Goal: Obtain resource: Download file/media

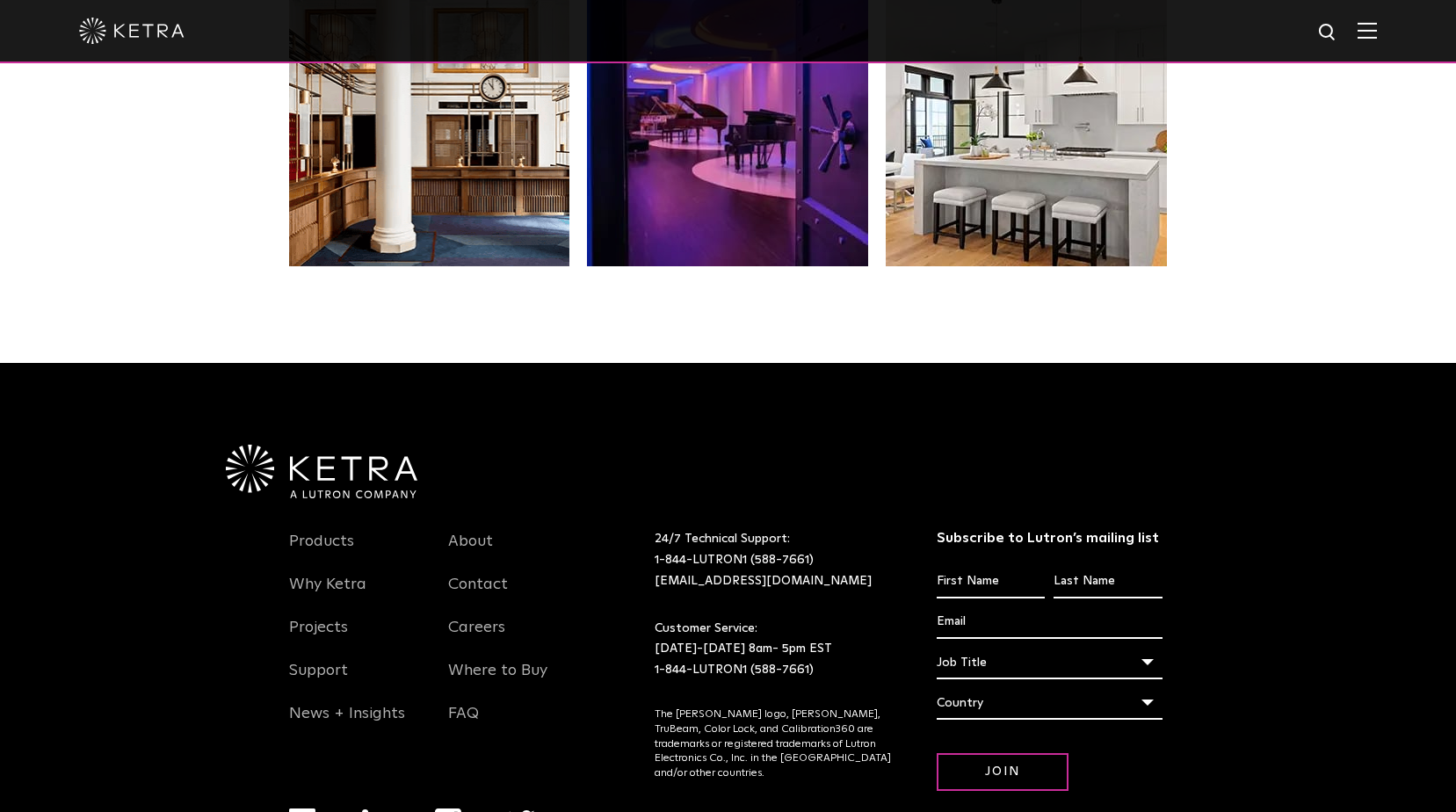
scroll to position [3695, 0]
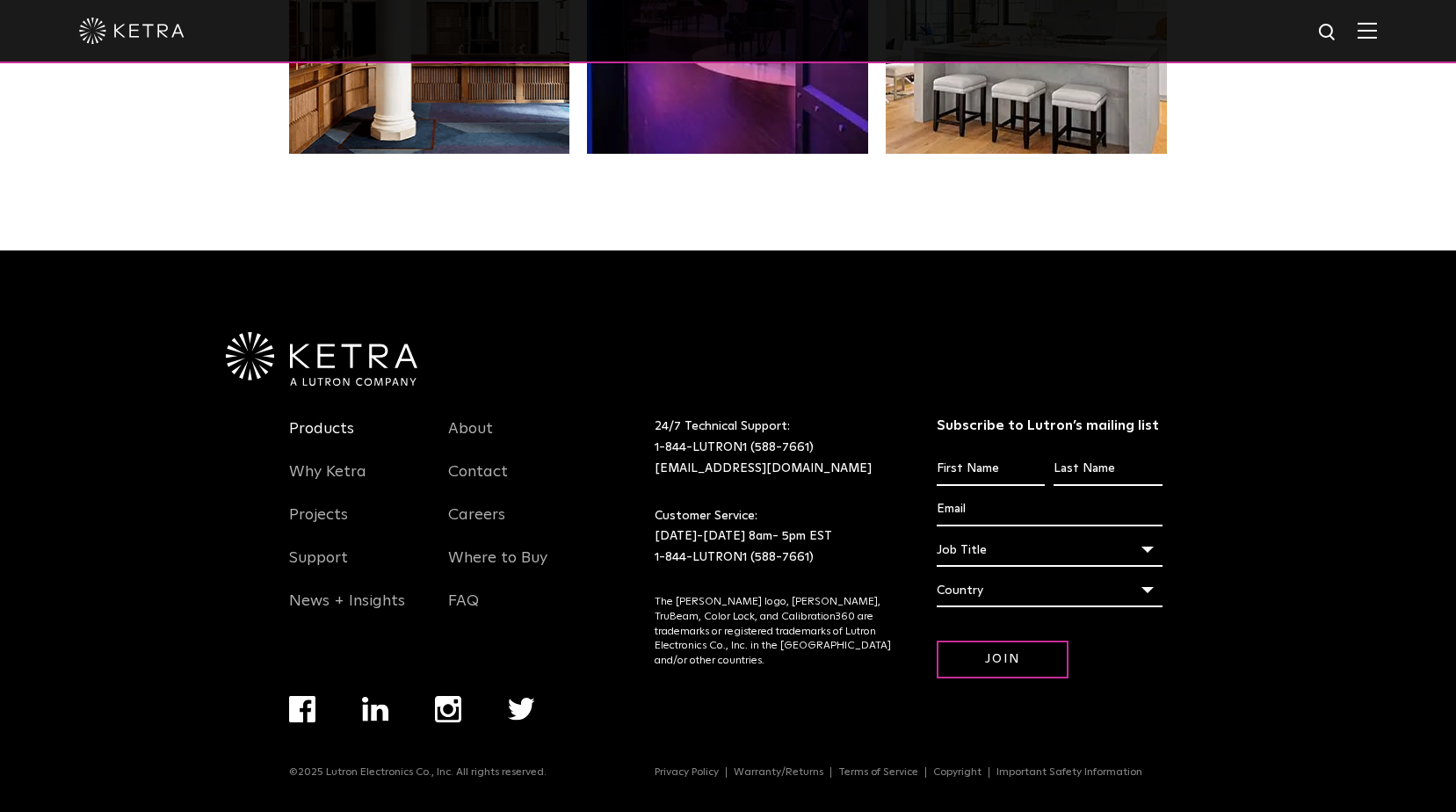
click at [343, 428] on link "Products" at bounding box center [321, 438] width 65 height 40
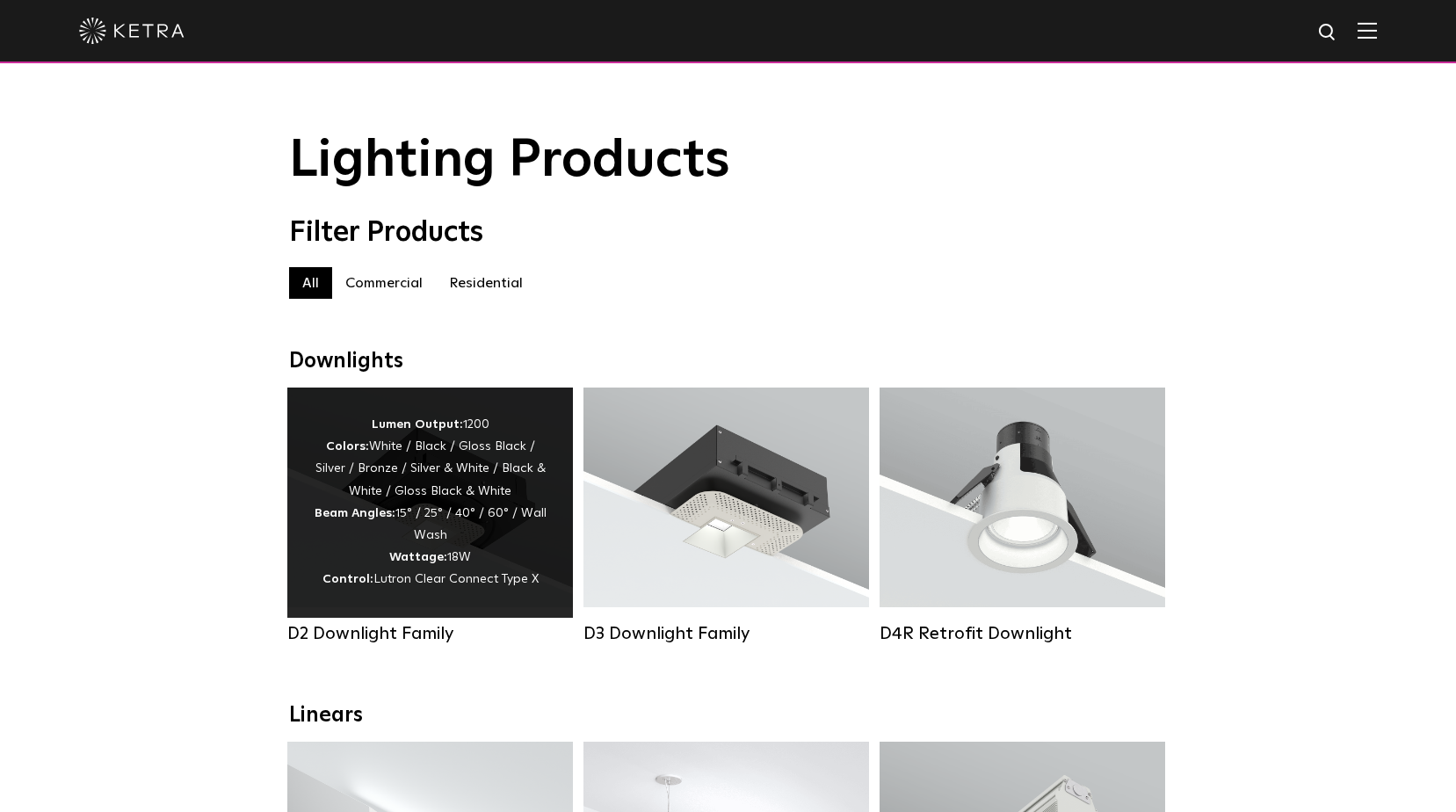
scroll to position [351, 0]
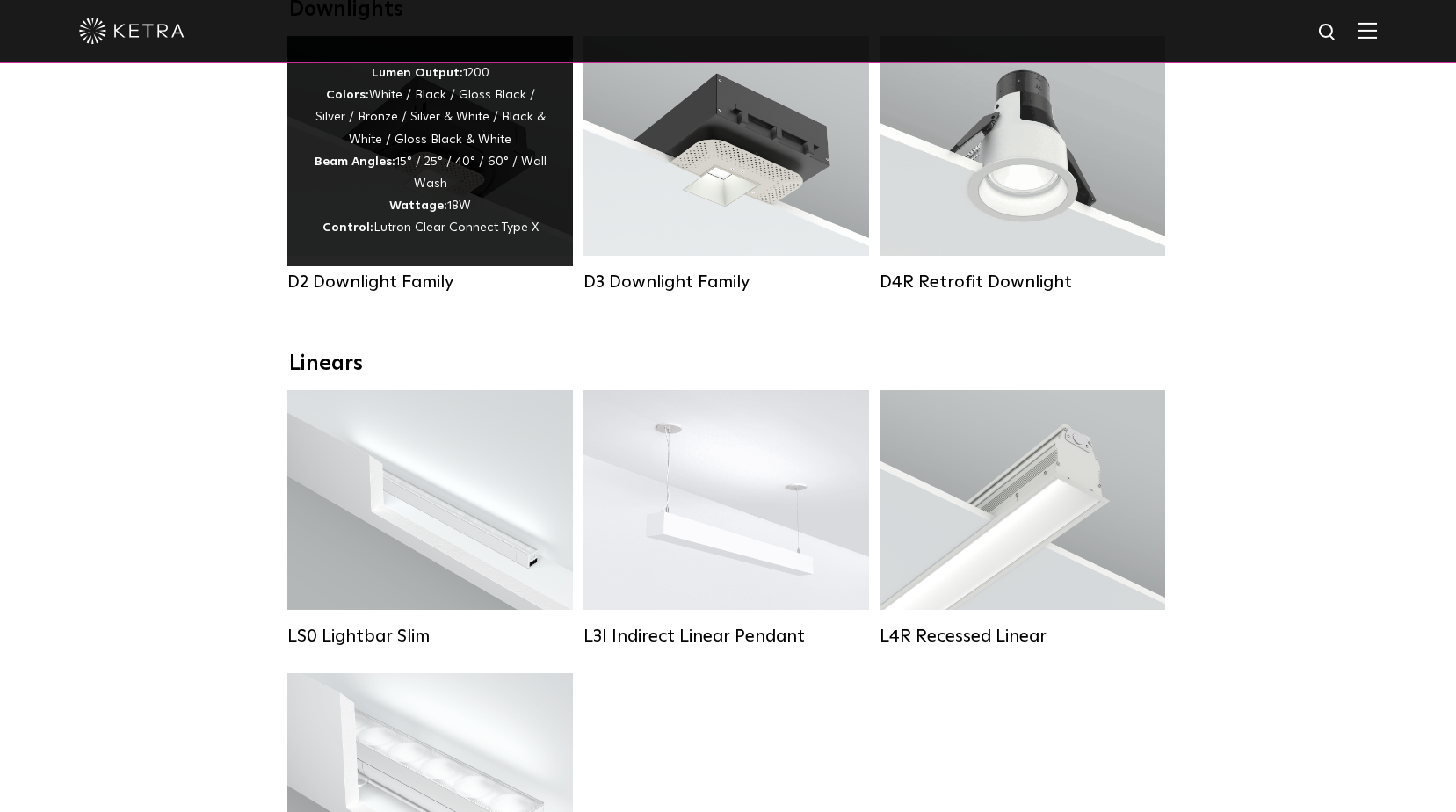
click at [379, 142] on div "Lumen Output: 1200 Colors: White / Black / Gloss Black / Silver / Bronze / Silv…" at bounding box center [429, 151] width 232 height 178
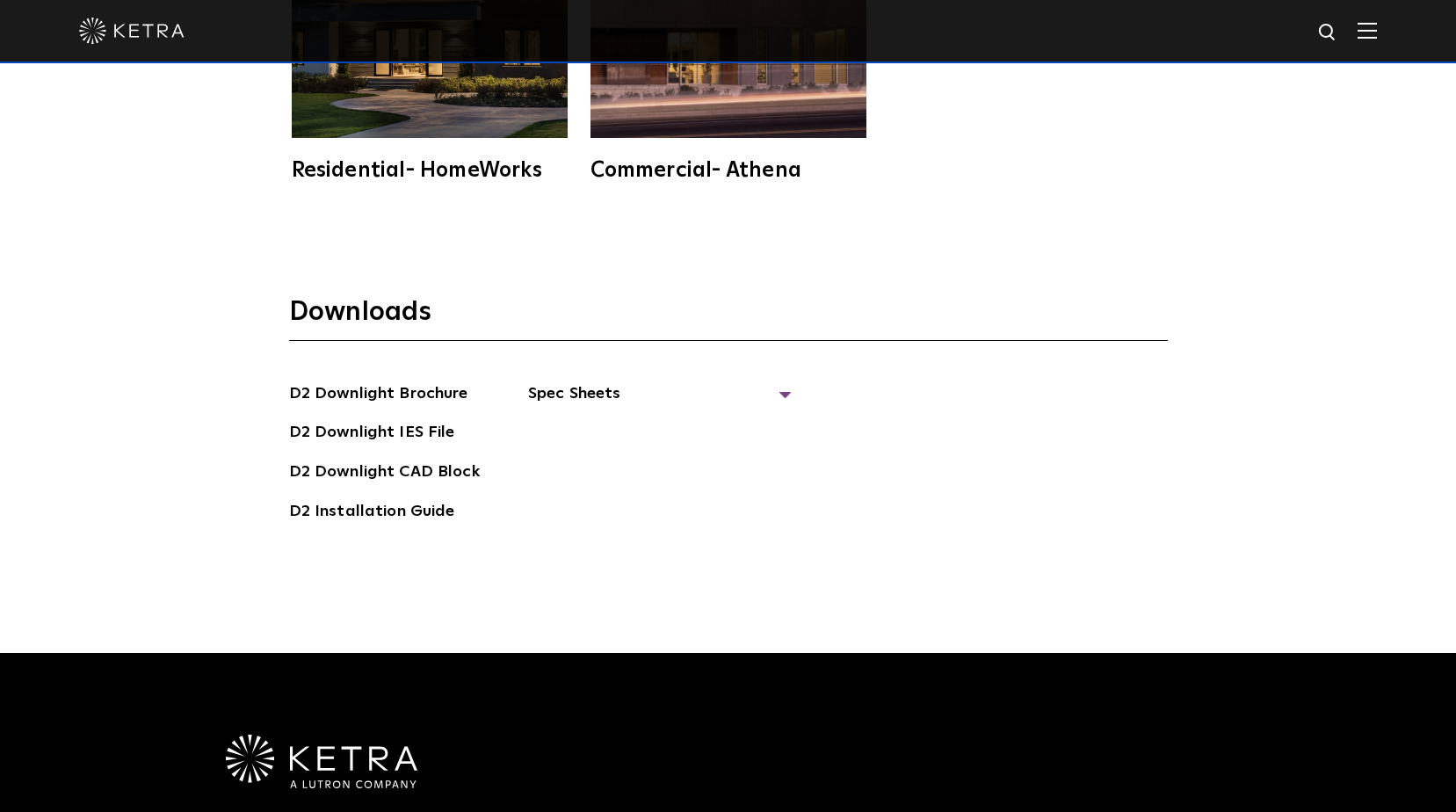
scroll to position [4672, 0]
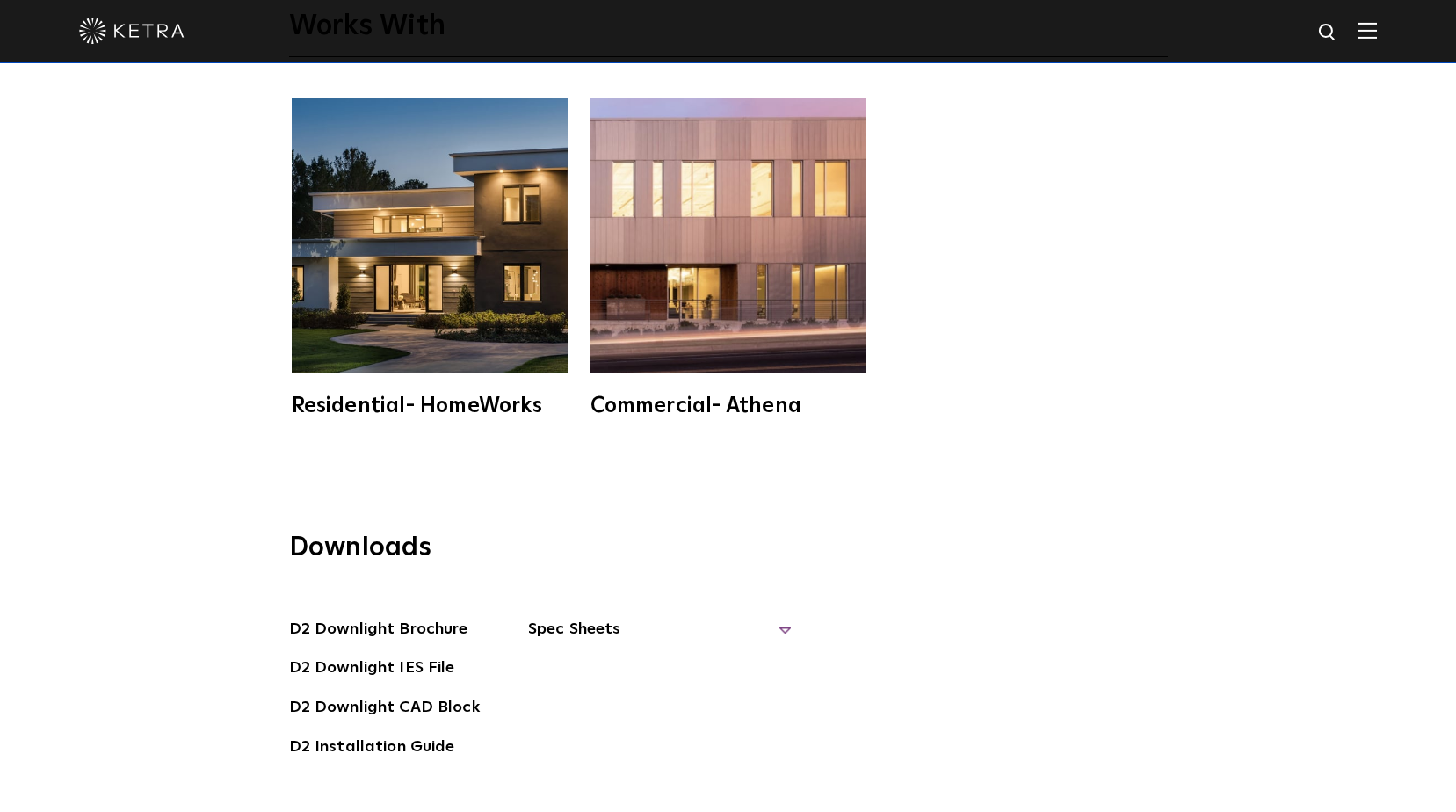
click at [579, 616] on span "Spec Sheets" at bounding box center [660, 635] width 264 height 39
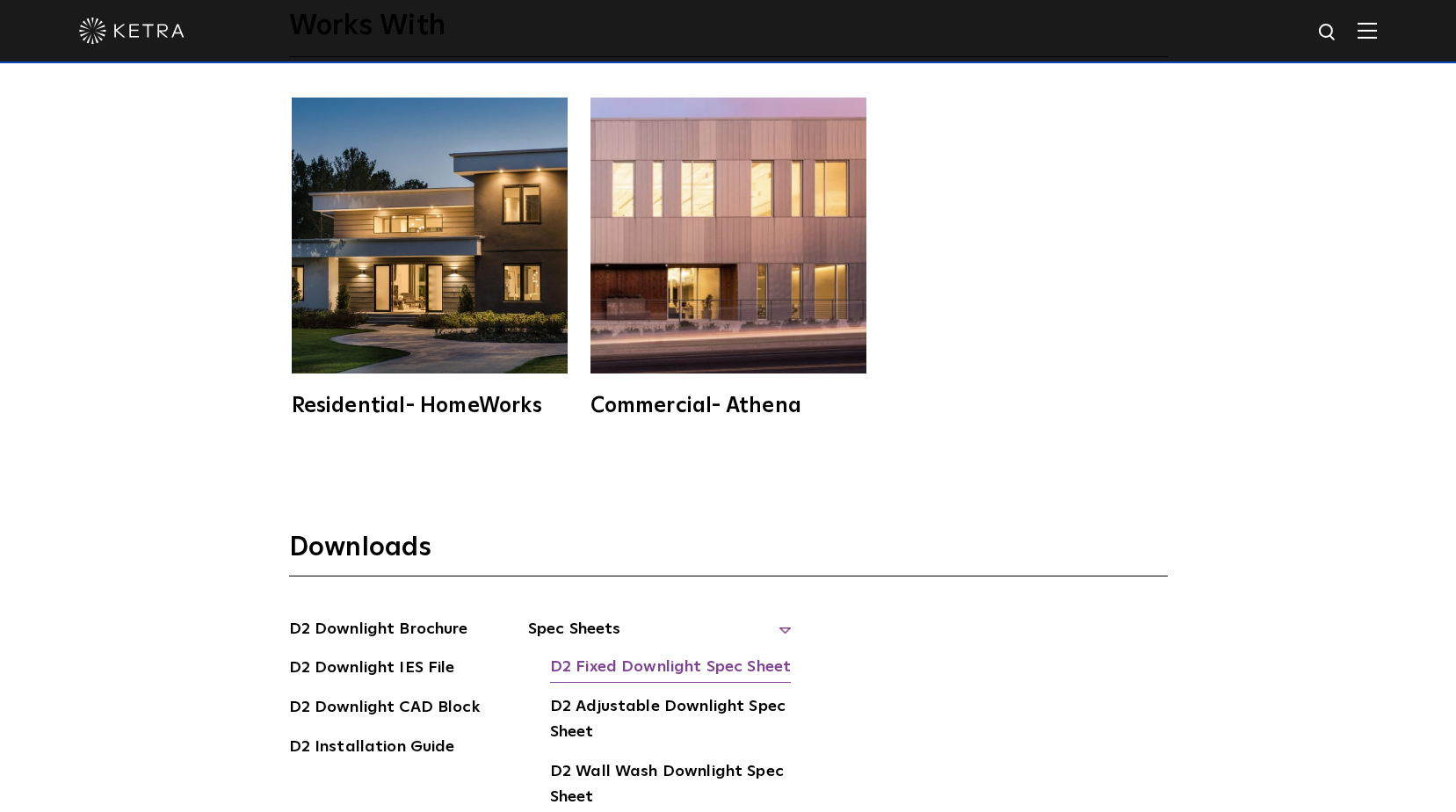
click at [603, 655] on link "D2 Fixed Downlight Spec Sheet" at bounding box center [670, 669] width 241 height 28
